Goal: Task Accomplishment & Management: Use online tool/utility

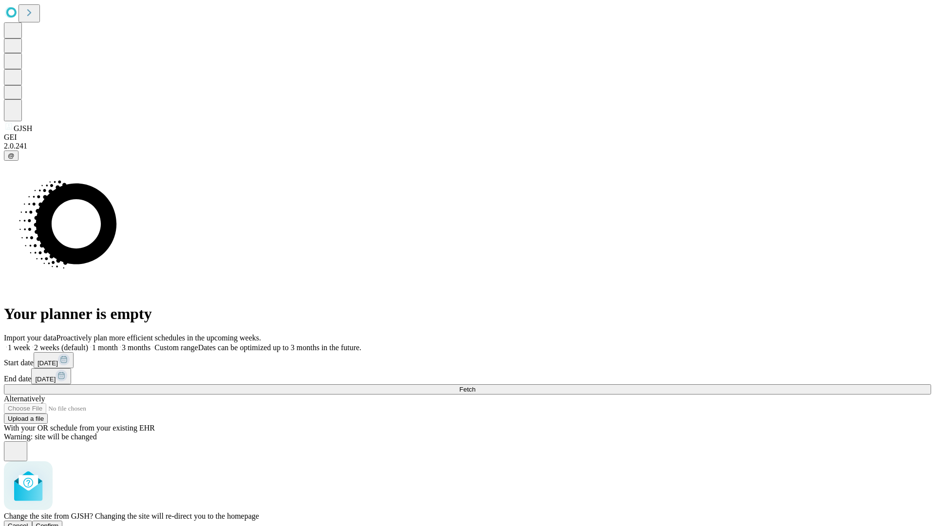
click at [59, 522] on span "Confirm" at bounding box center [47, 525] width 23 height 7
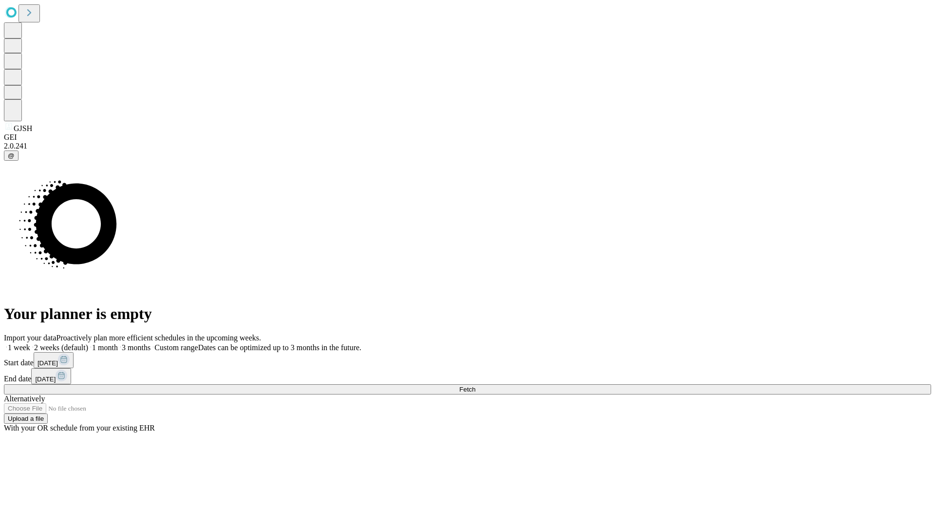
click at [88, 343] on label "2 weeks (default)" at bounding box center [59, 347] width 58 height 8
click at [475, 386] on span "Fetch" at bounding box center [467, 389] width 16 height 7
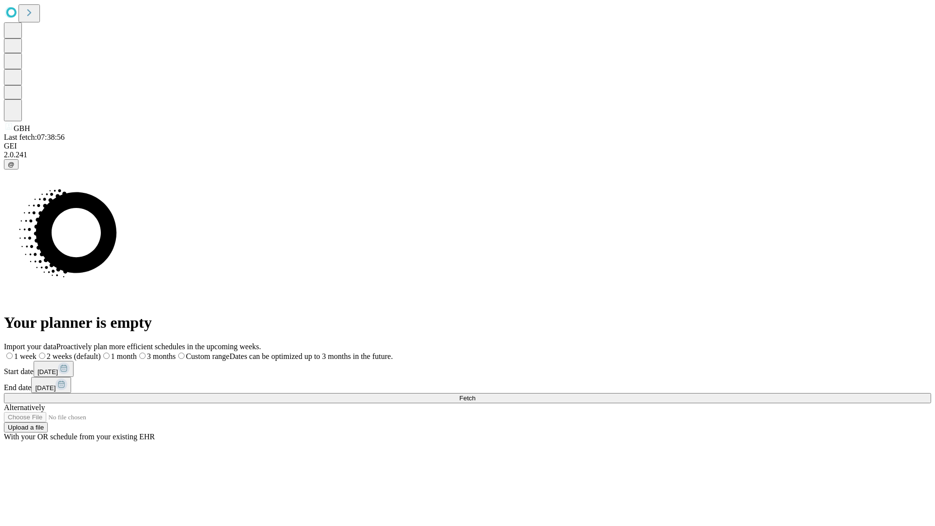
click at [101, 352] on label "2 weeks (default)" at bounding box center [69, 356] width 64 height 8
click at [475, 394] on span "Fetch" at bounding box center [467, 397] width 16 height 7
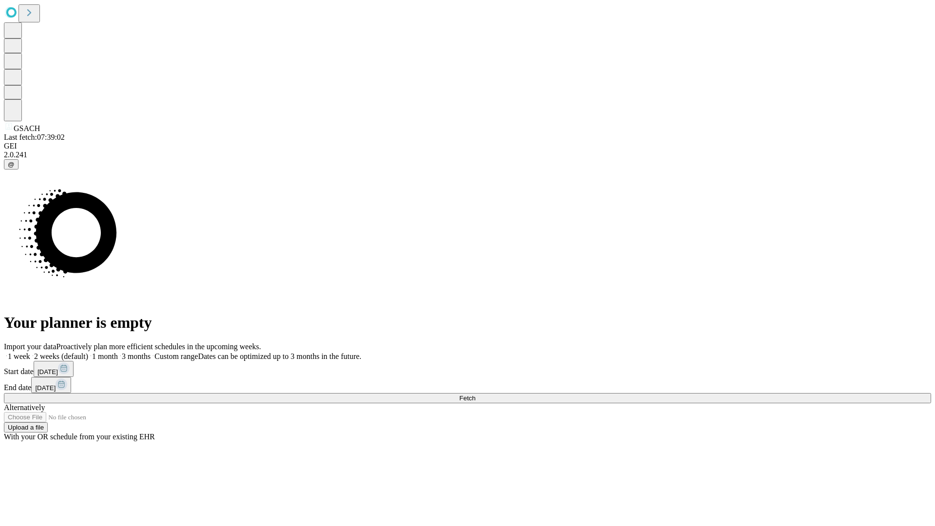
click at [88, 352] on label "2 weeks (default)" at bounding box center [59, 356] width 58 height 8
click at [475, 394] on span "Fetch" at bounding box center [467, 397] width 16 height 7
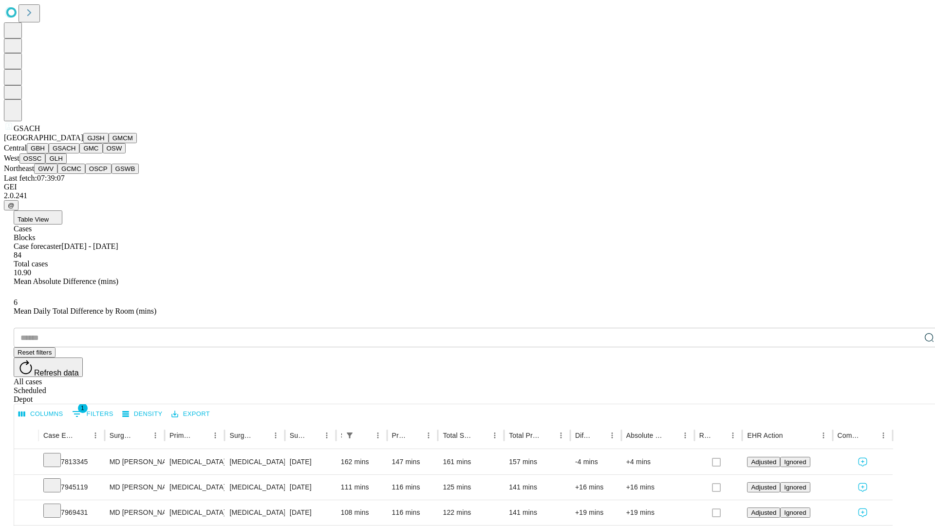
click at [79, 153] on button "GMC" at bounding box center [90, 148] width 23 height 10
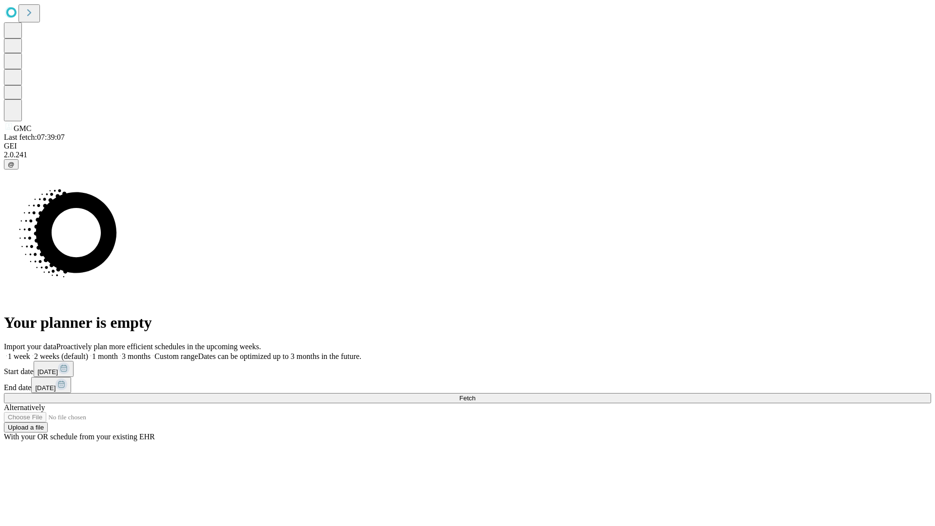
click at [88, 352] on label "2 weeks (default)" at bounding box center [59, 356] width 58 height 8
click at [475, 394] on span "Fetch" at bounding box center [467, 397] width 16 height 7
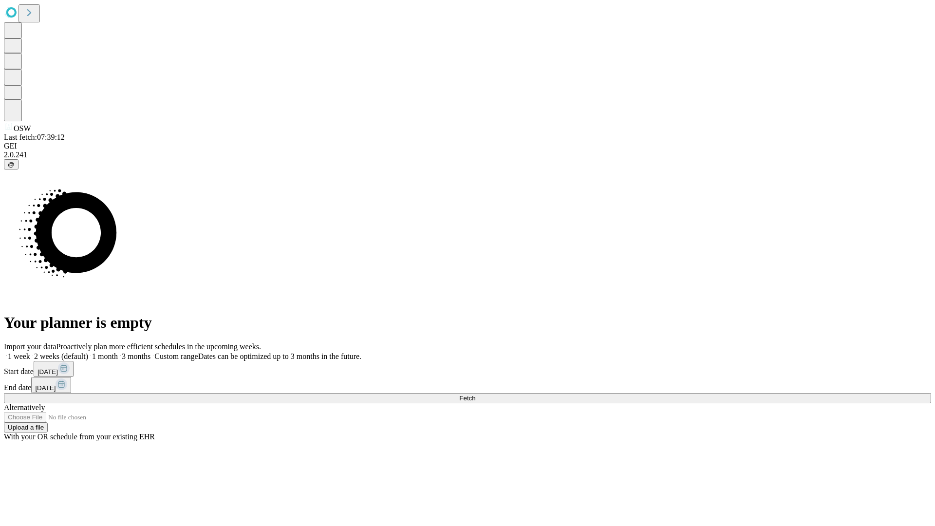
click at [88, 352] on label "2 weeks (default)" at bounding box center [59, 356] width 58 height 8
click at [475, 394] on span "Fetch" at bounding box center [467, 397] width 16 height 7
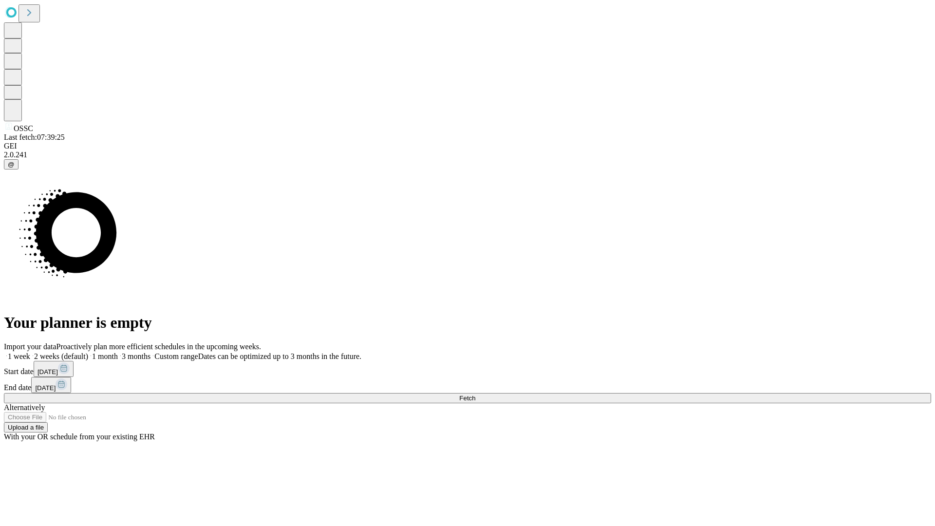
click at [88, 352] on label "2 weeks (default)" at bounding box center [59, 356] width 58 height 8
click at [475, 394] on span "Fetch" at bounding box center [467, 397] width 16 height 7
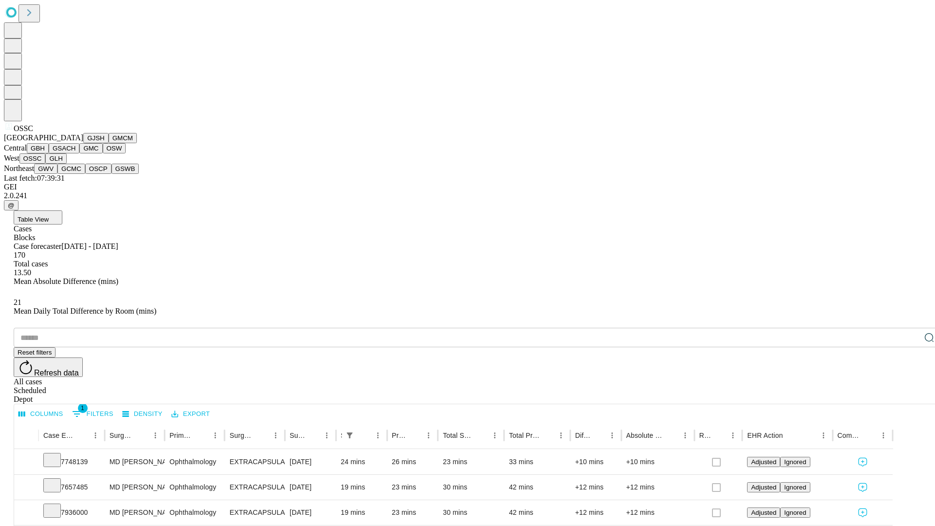
click at [66, 164] on button "GLH" at bounding box center [55, 158] width 21 height 10
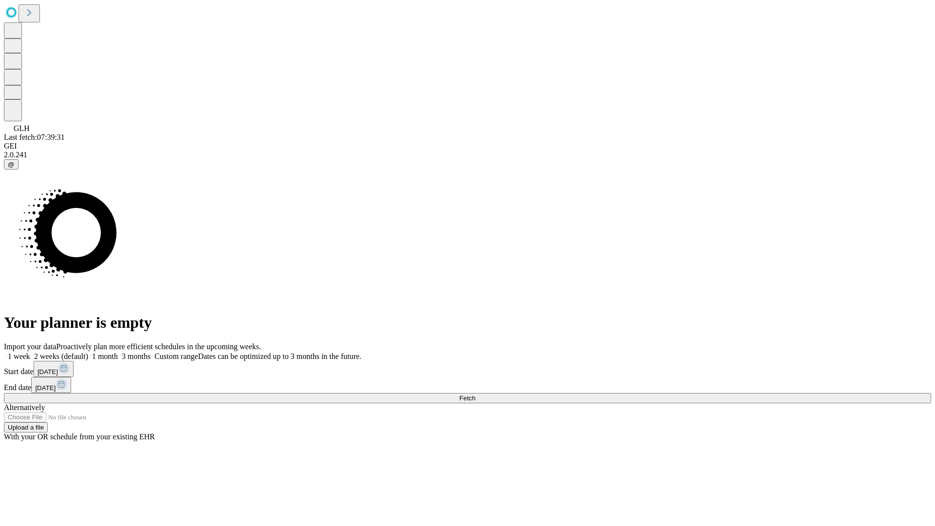
click at [88, 352] on label "2 weeks (default)" at bounding box center [59, 356] width 58 height 8
click at [475, 394] on span "Fetch" at bounding box center [467, 397] width 16 height 7
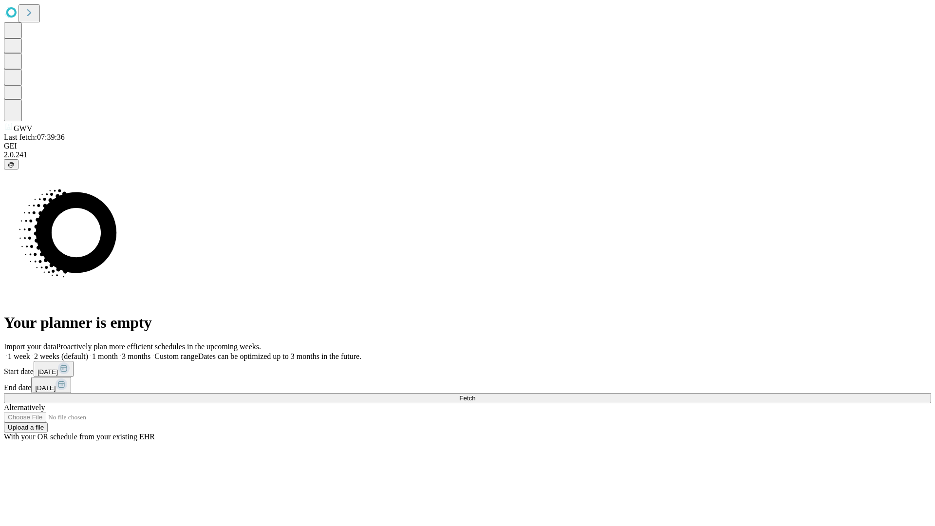
click at [475, 394] on span "Fetch" at bounding box center [467, 397] width 16 height 7
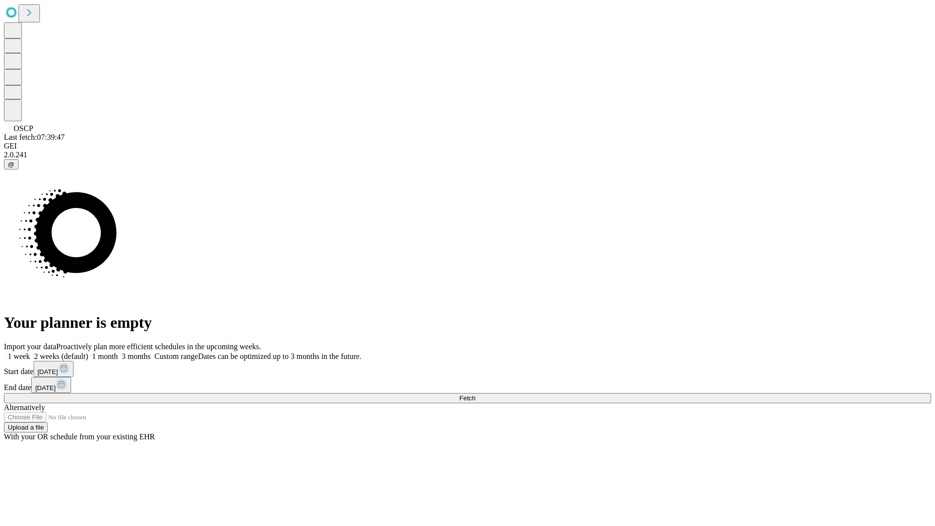
click at [88, 352] on label "2 weeks (default)" at bounding box center [59, 356] width 58 height 8
click at [475, 394] on span "Fetch" at bounding box center [467, 397] width 16 height 7
